Goal: Information Seeking & Learning: Learn about a topic

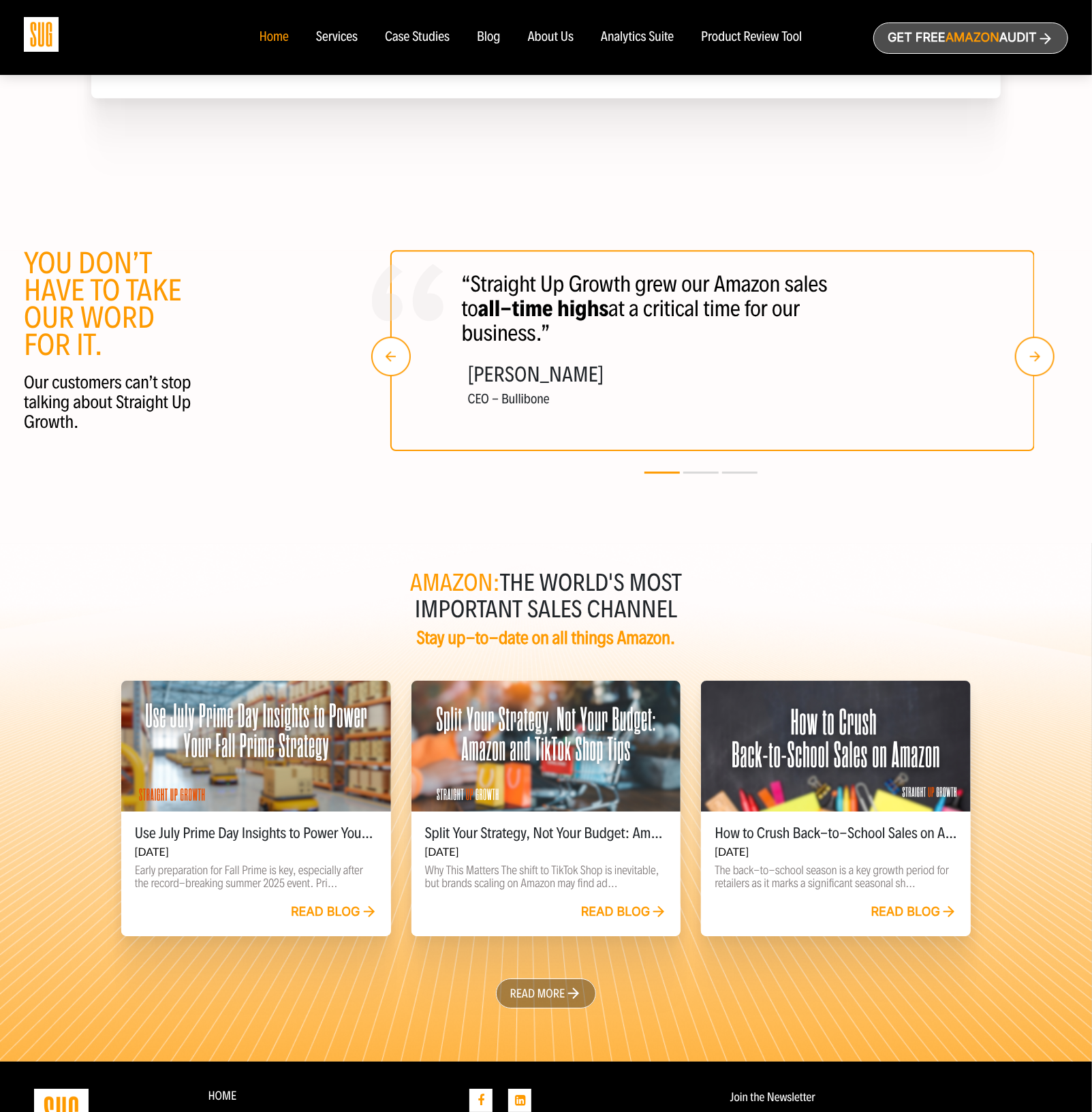
scroll to position [2465, 0]
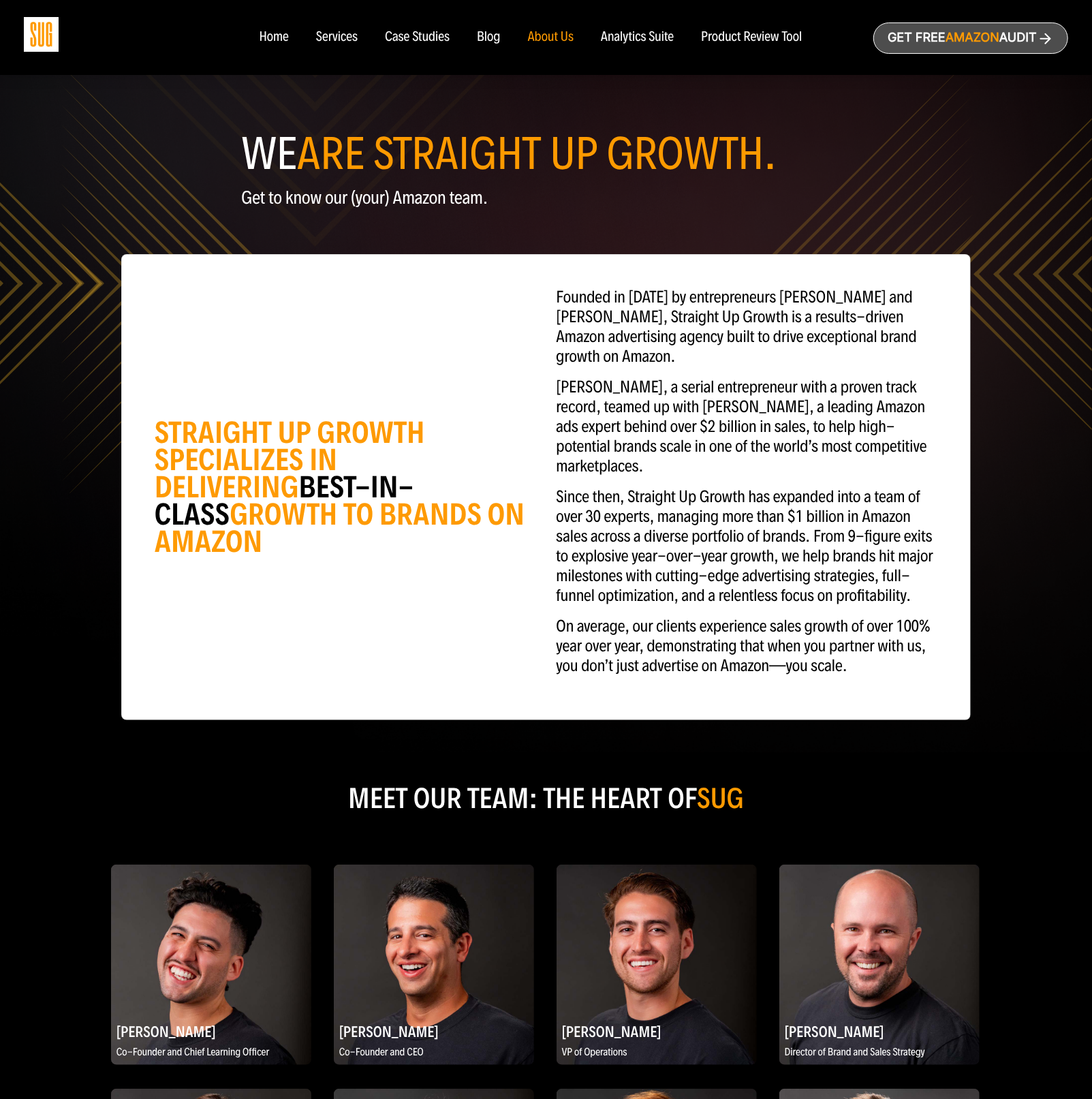
click at [344, 42] on div "Services" at bounding box center [337, 37] width 42 height 15
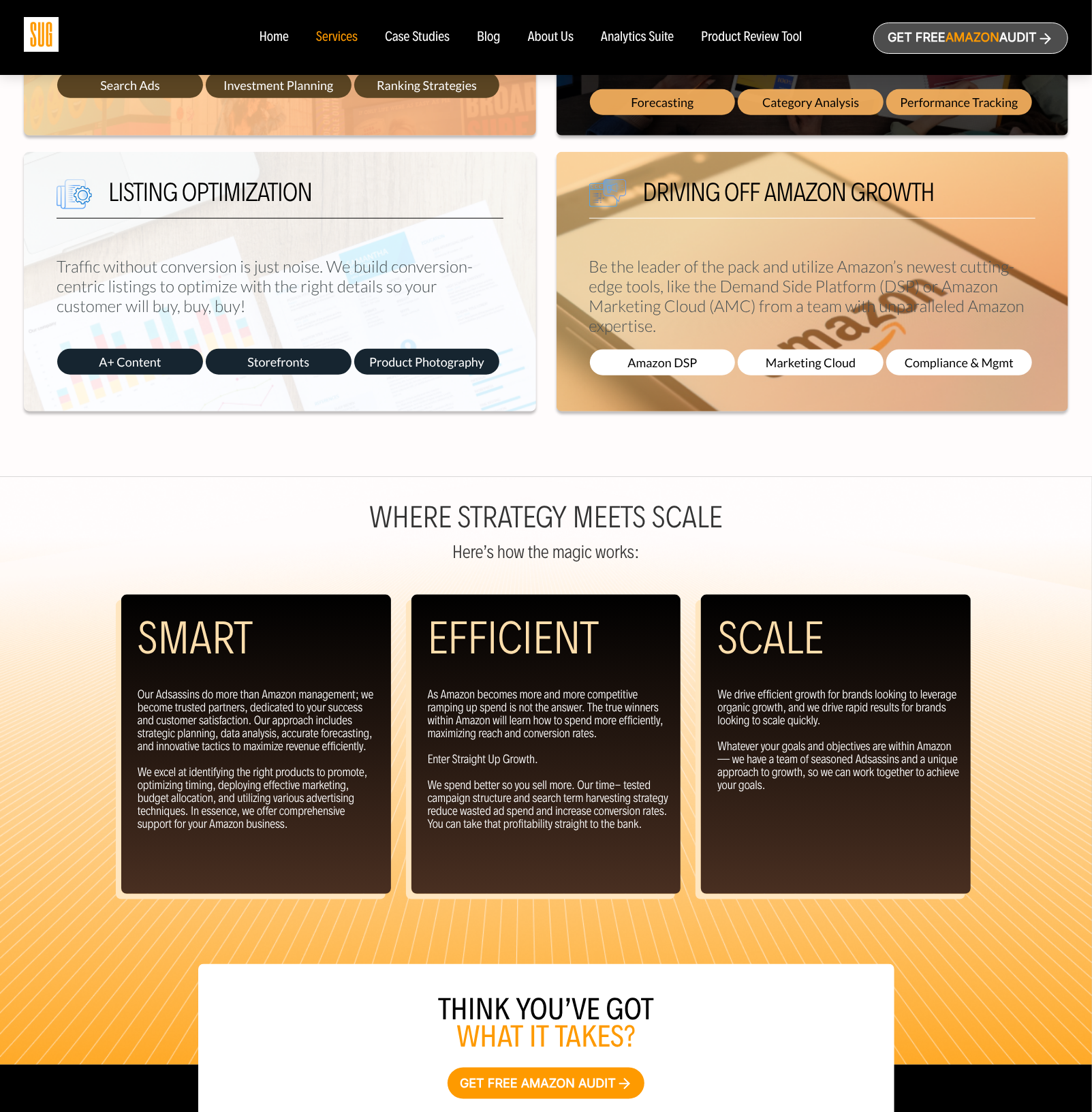
scroll to position [767, 0]
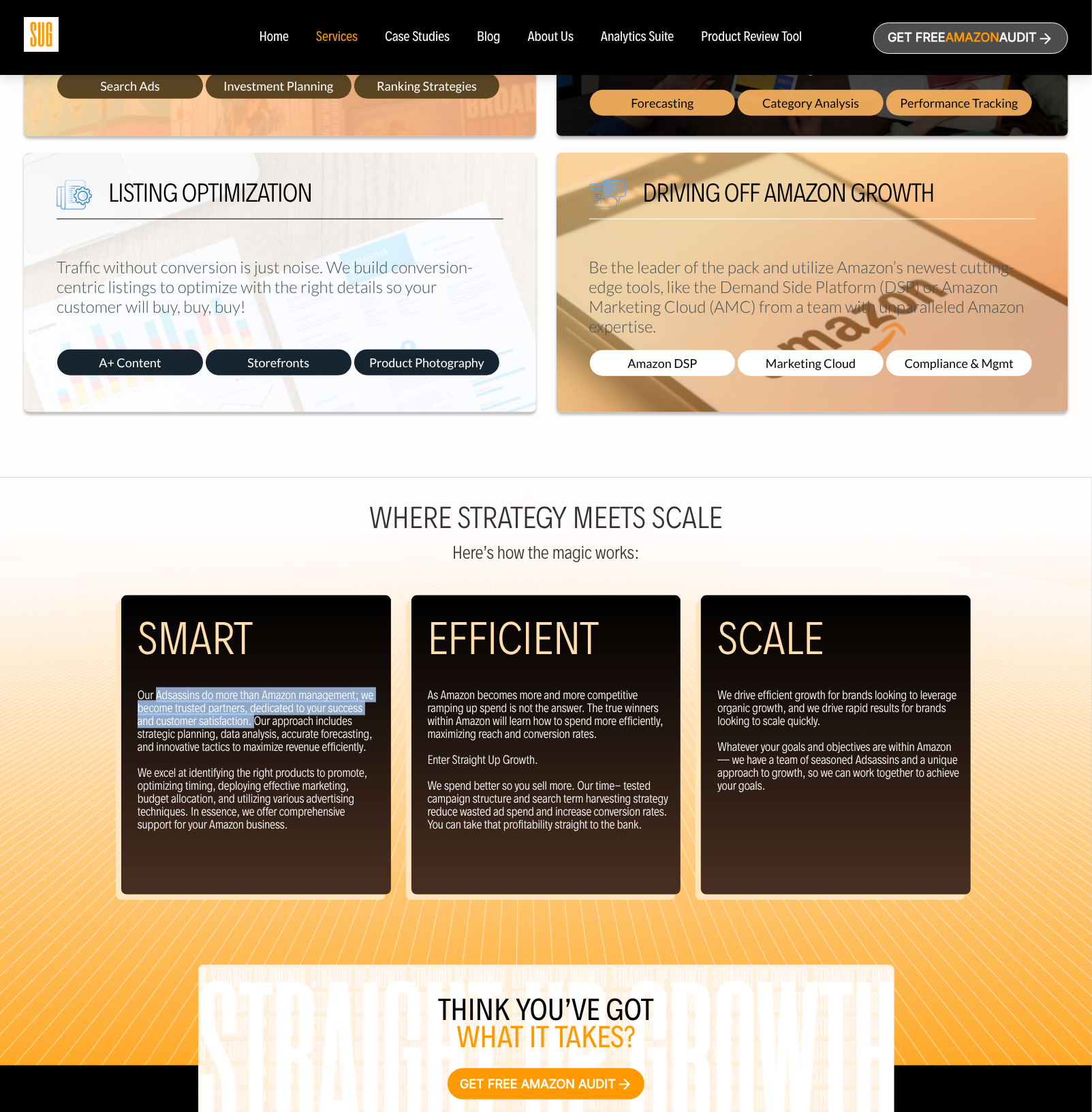
drag, startPoint x: 157, startPoint y: 642, endPoint x: 255, endPoint y: 666, distance: 100.9
click at [255, 689] on p "Our Adsassins do more than Amazon management; we become trusted partners, dedic…" at bounding box center [259, 760] width 243 height 142
click at [252, 689] on p "Our Adsassins do more than Amazon management; we become trusted partners, dedic…" at bounding box center [259, 760] width 243 height 142
click at [548, 689] on p "As Amazon becomes more and more competitive ramping up spend is not the answer.…" at bounding box center [549, 760] width 243 height 142
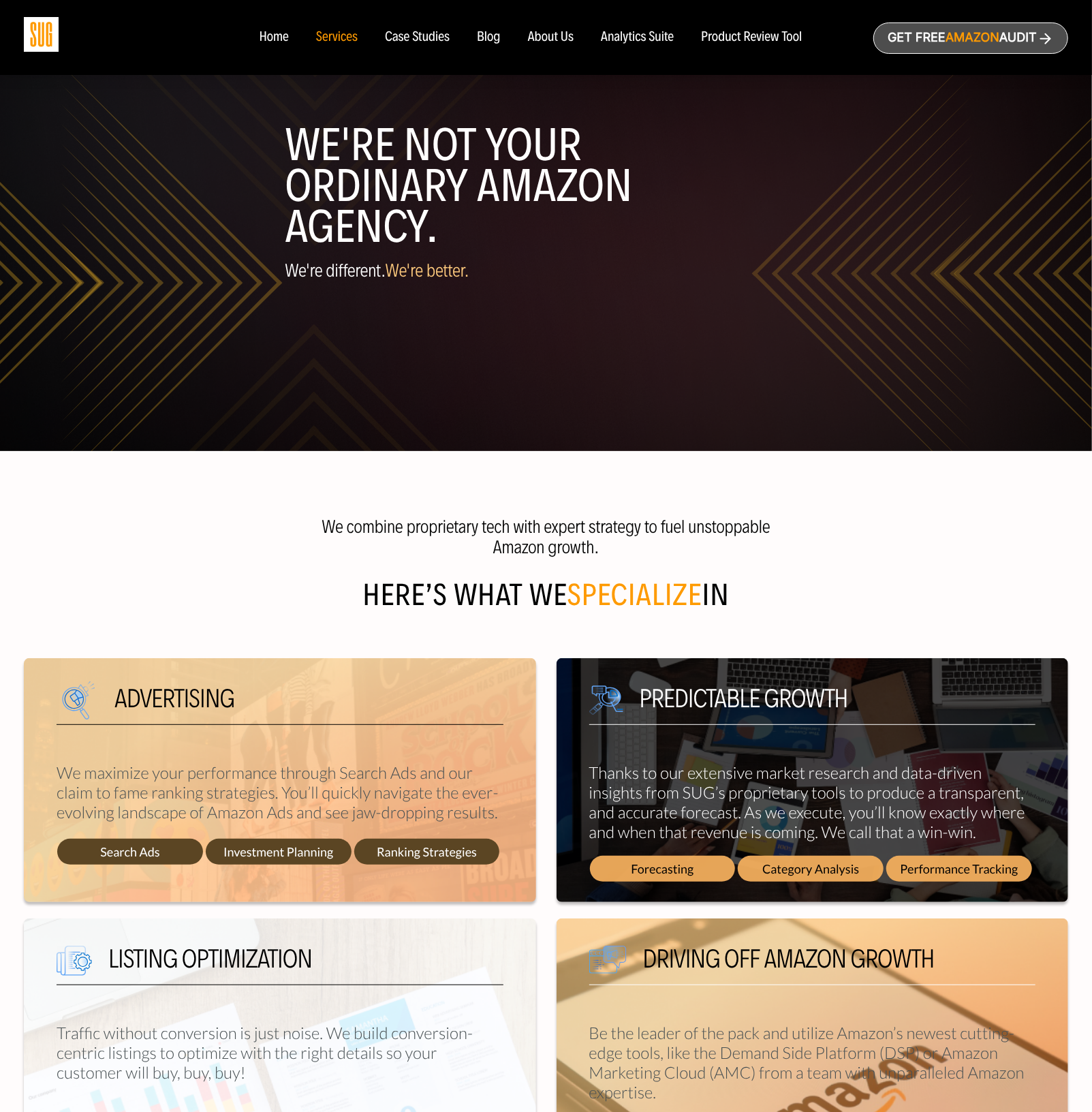
scroll to position [0, 0]
